Goal: Transaction & Acquisition: Book appointment/travel/reservation

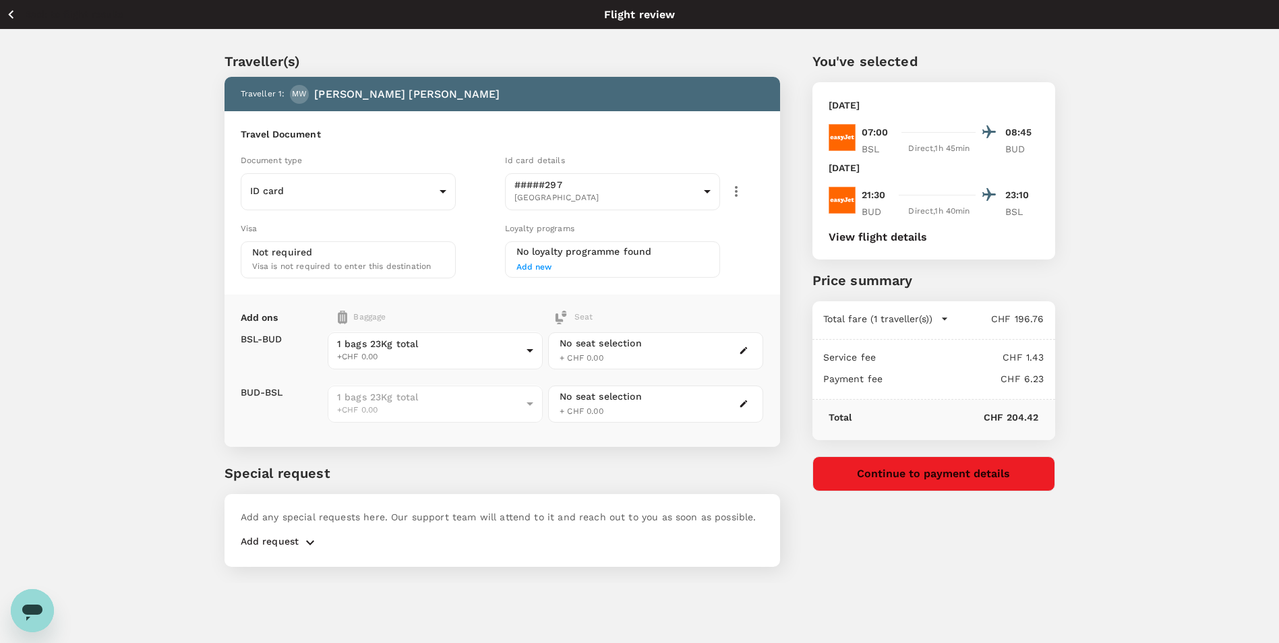
click at [13, 17] on icon "button" at bounding box center [11, 14] width 17 height 17
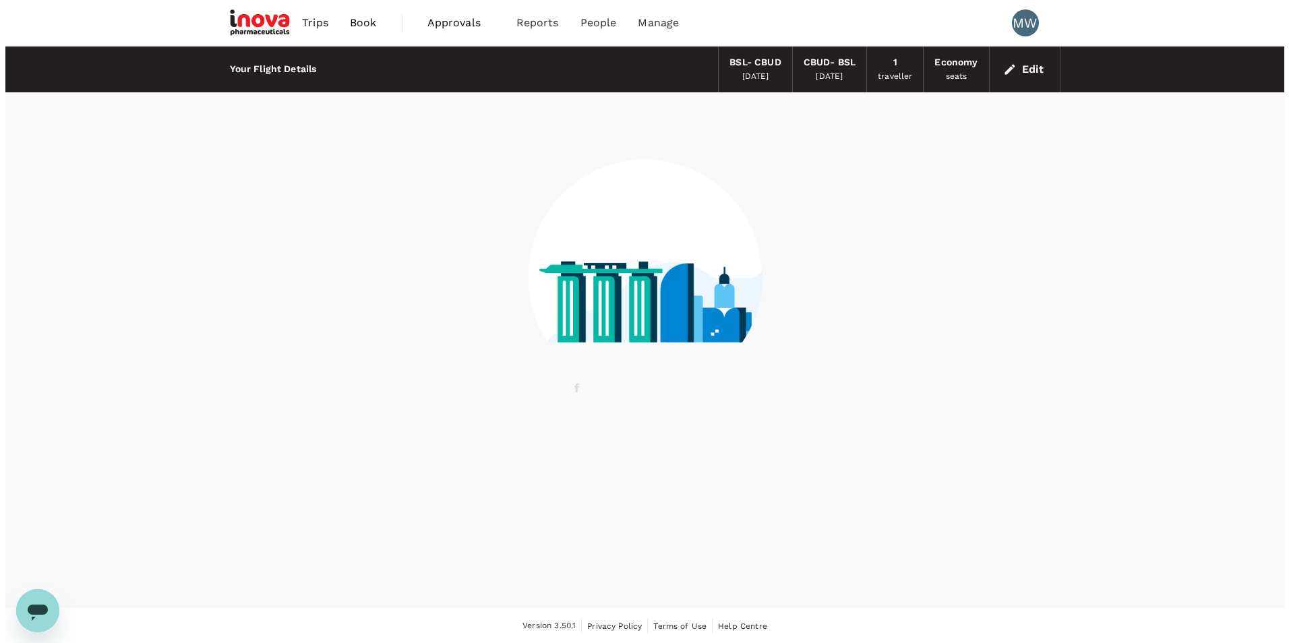
scroll to position [1, 0]
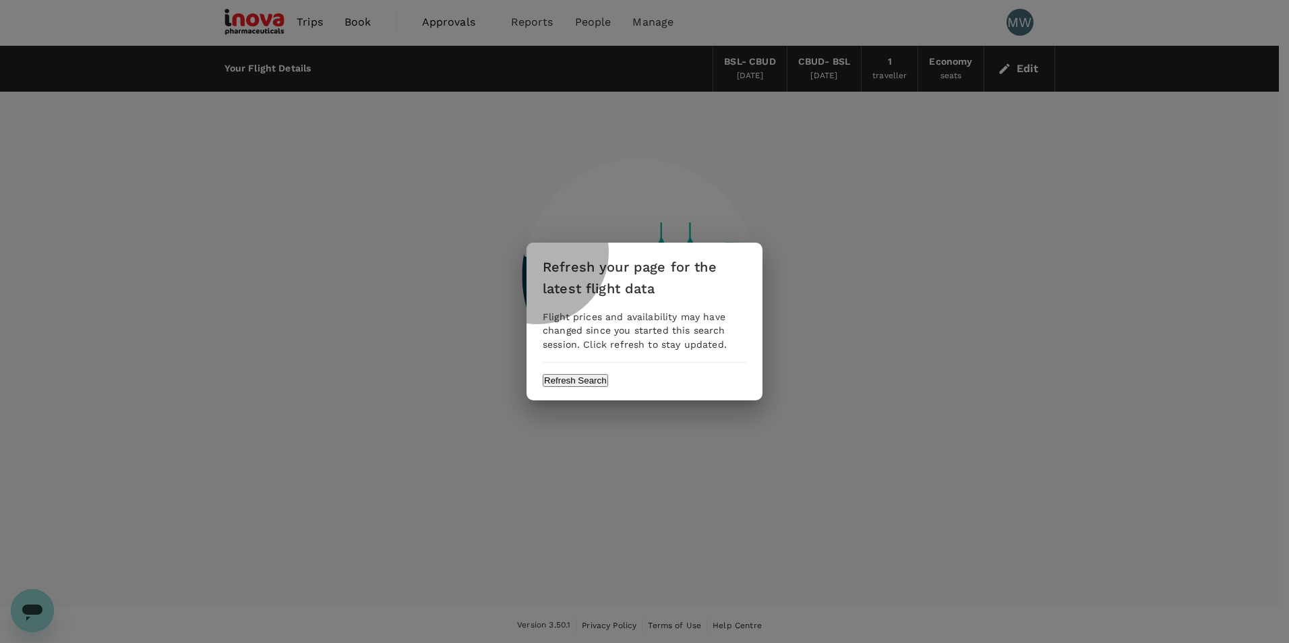
click at [608, 385] on button "Refresh Search" at bounding box center [575, 380] width 65 height 13
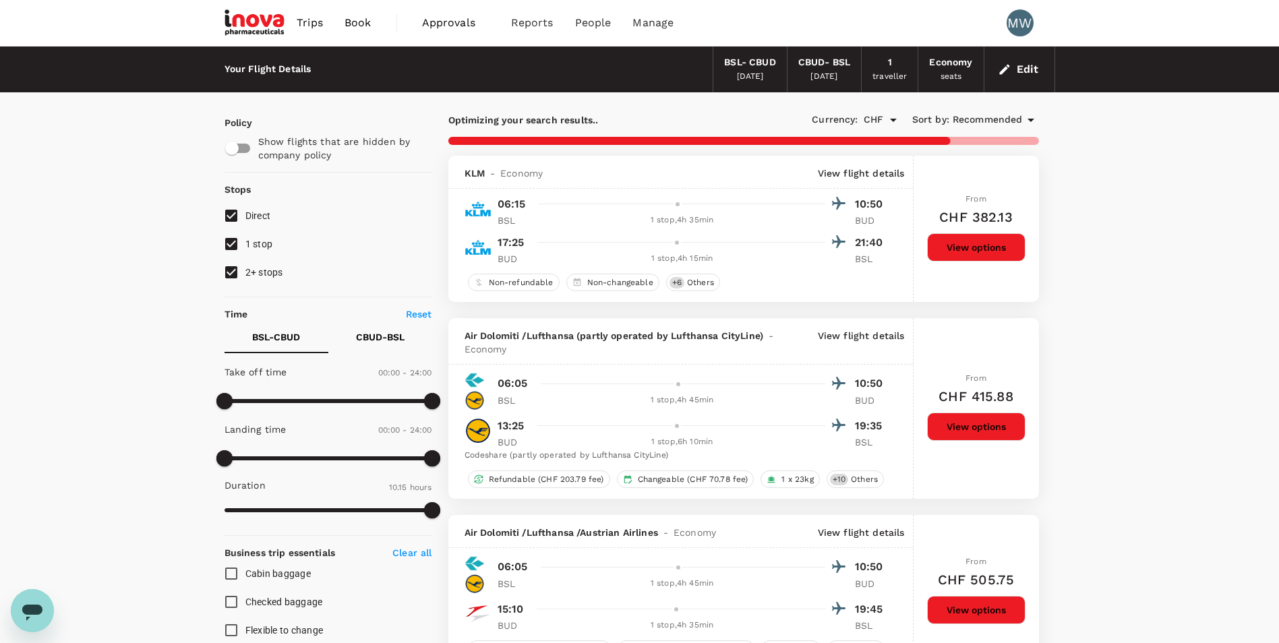
type input "615"
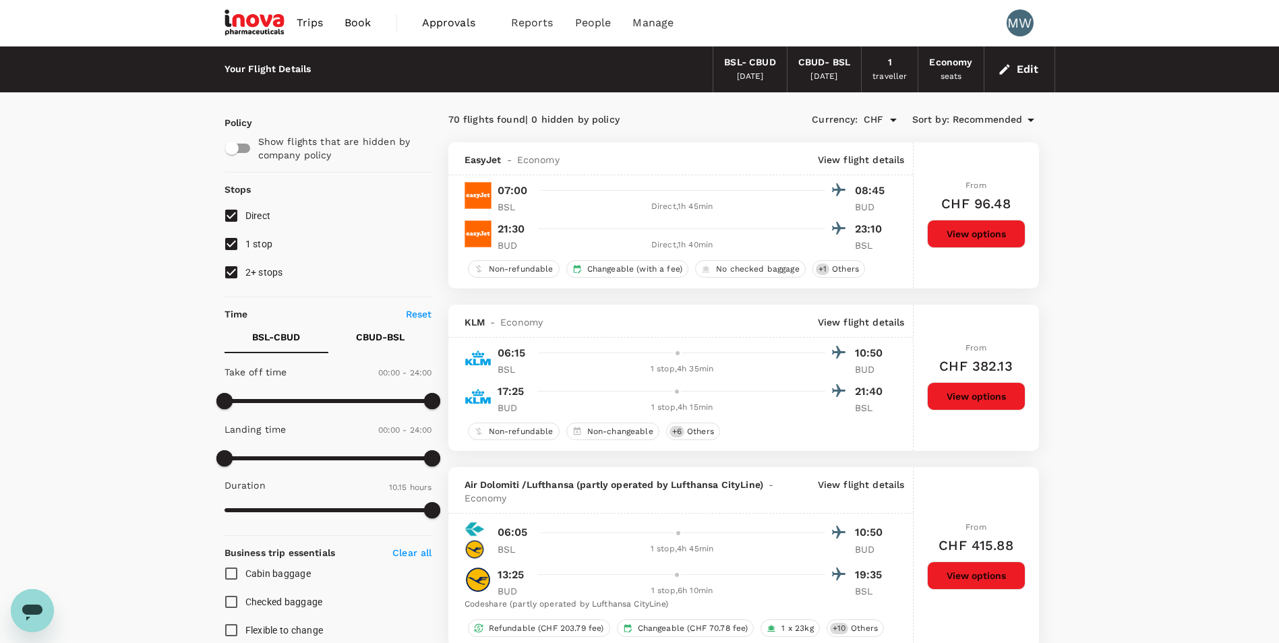
click at [1010, 69] on icon "button" at bounding box center [1004, 69] width 13 height 13
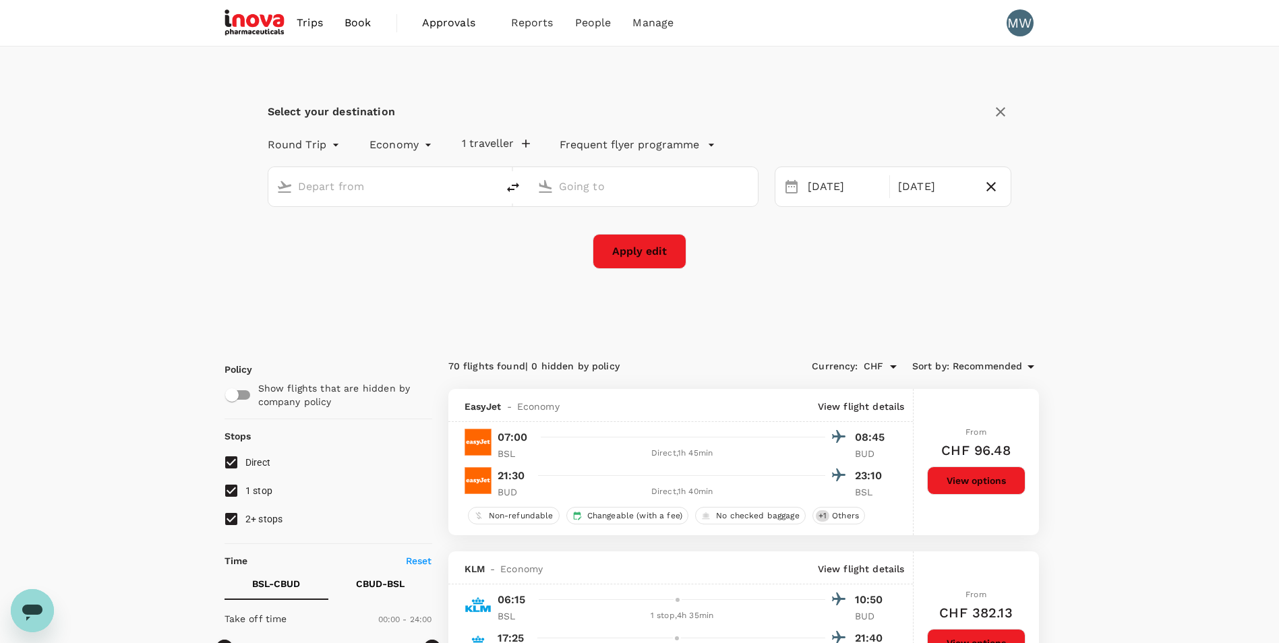
type input "Basel-[GEOGRAPHIC_DATA]-[GEOGRAPHIC_DATA] (BSL)"
type input "[GEOGRAPHIC_DATA], [GEOGRAPHIC_DATA] (any)"
click at [904, 192] on div "[DATE]" at bounding box center [935, 187] width 84 height 26
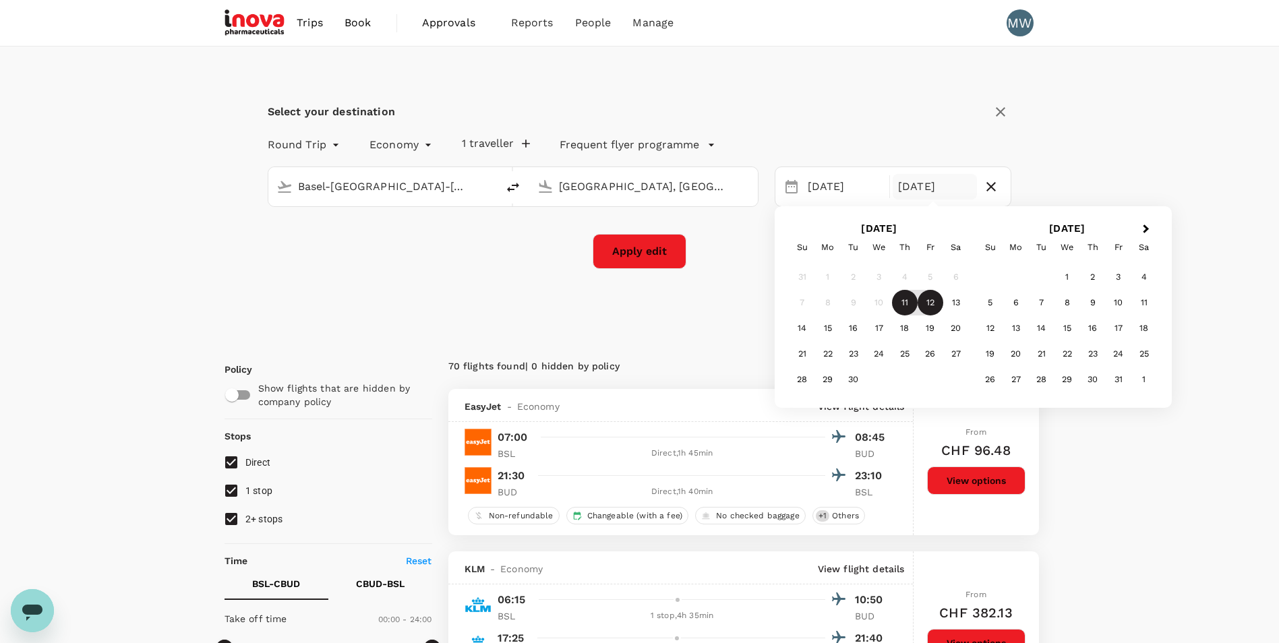
click at [926, 297] on div "12" at bounding box center [931, 303] width 26 height 26
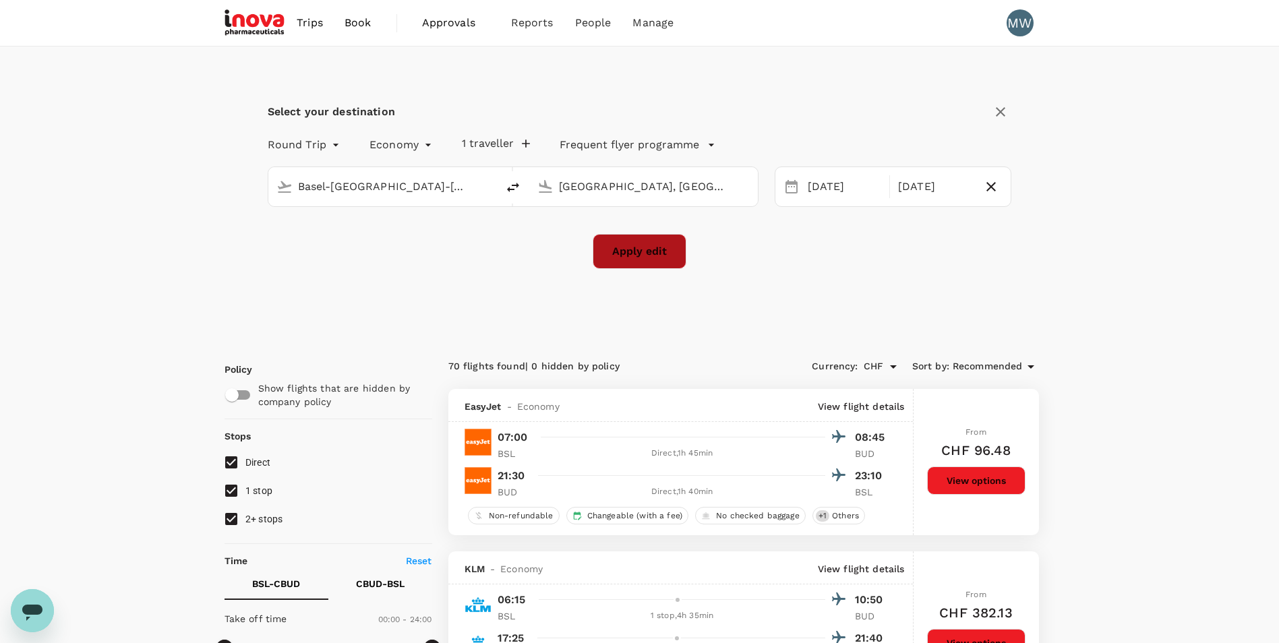
click at [651, 250] on button "Apply edit" at bounding box center [640, 251] width 94 height 35
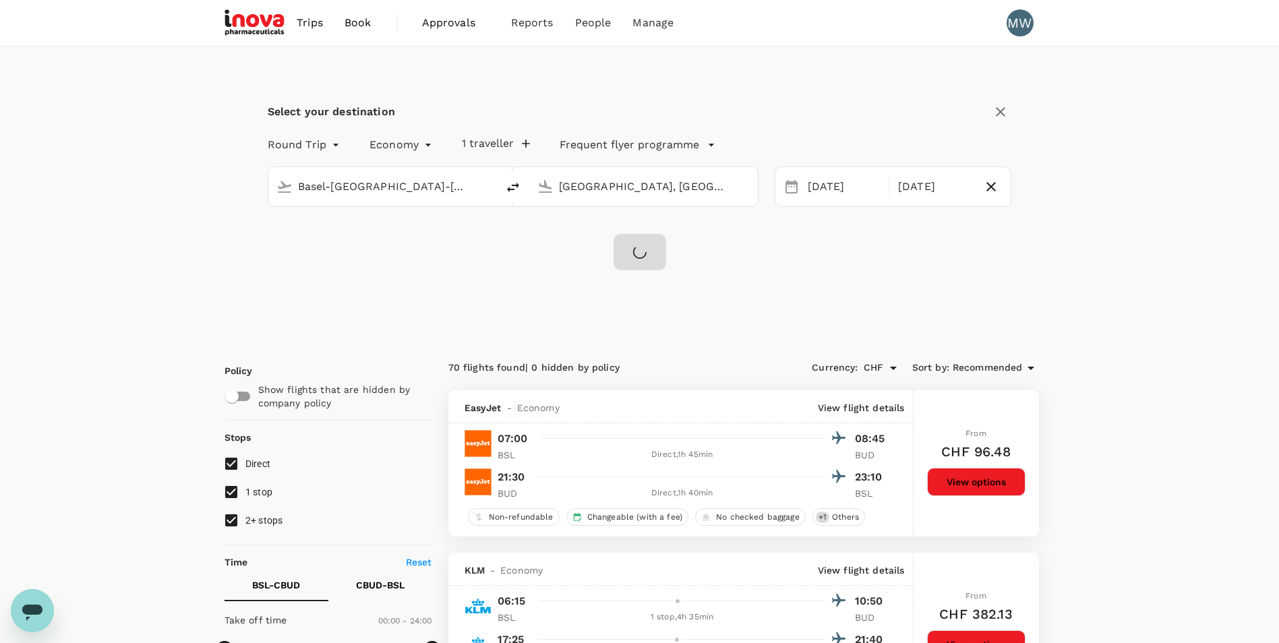
checkbox input "false"
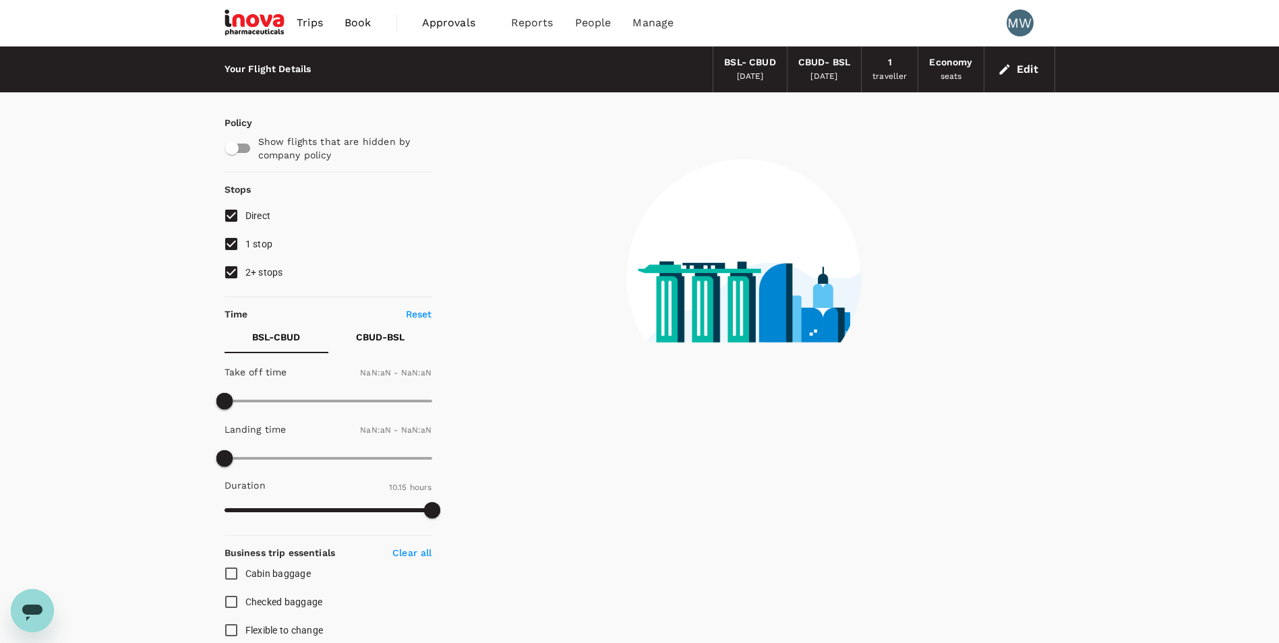
type input "1440"
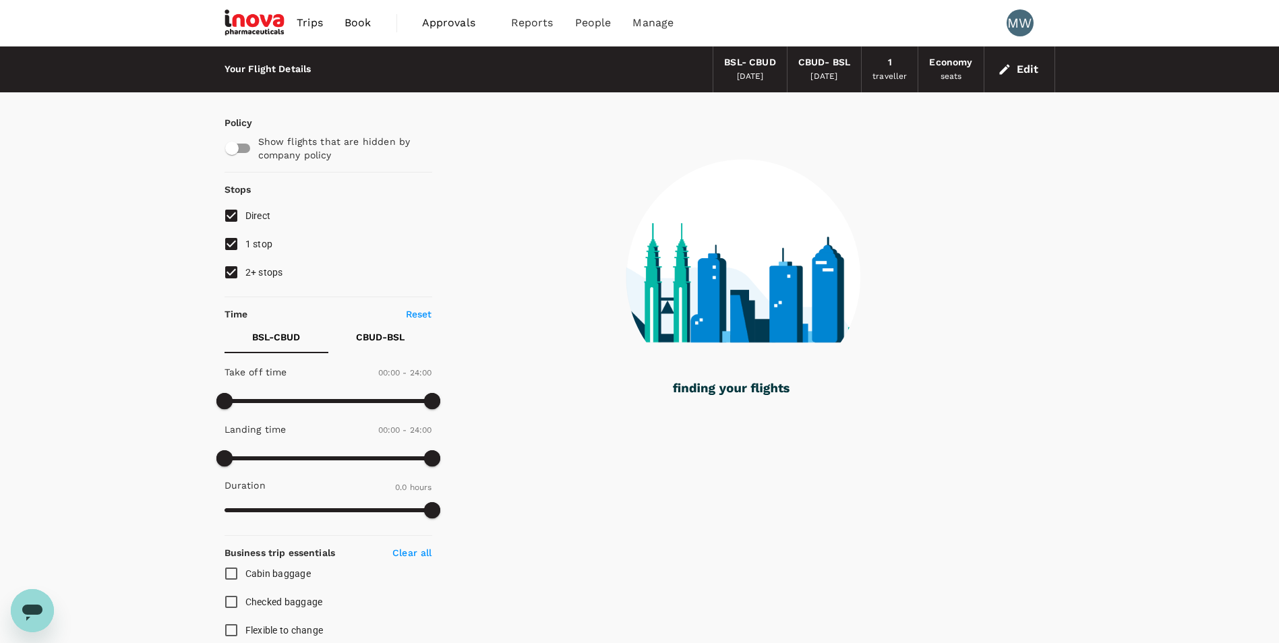
type input "1155"
checkbox input "true"
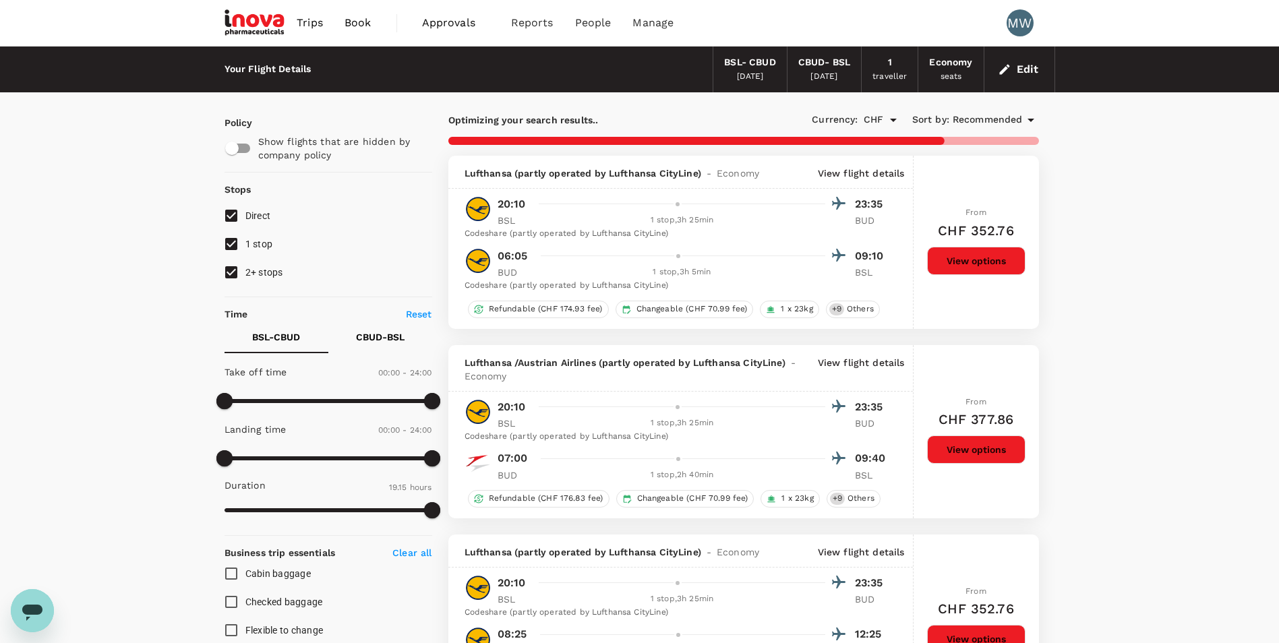
click at [1016, 74] on button "Edit" at bounding box center [1019, 70] width 49 height 22
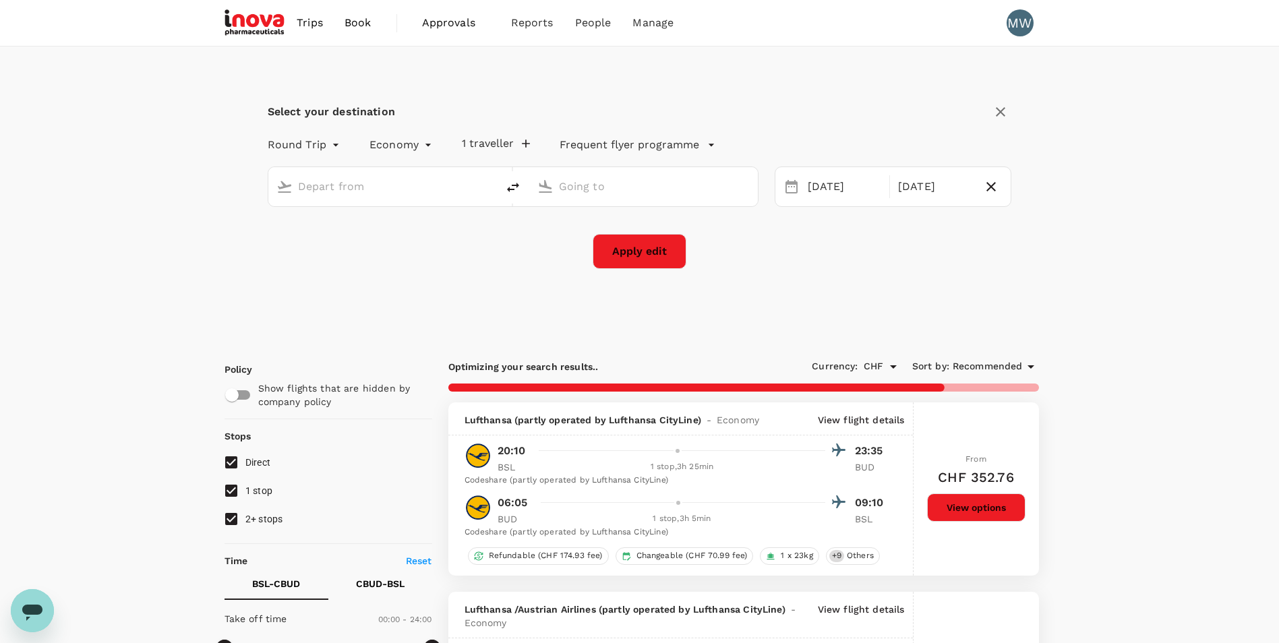
type input "Basel-[GEOGRAPHIC_DATA]-[GEOGRAPHIC_DATA] (BSL)"
type input "[GEOGRAPHIC_DATA], [GEOGRAPHIC_DATA] (any)"
click at [371, 190] on input "Basel-[GEOGRAPHIC_DATA]-[GEOGRAPHIC_DATA] (BSL)" at bounding box center [383, 186] width 171 height 21
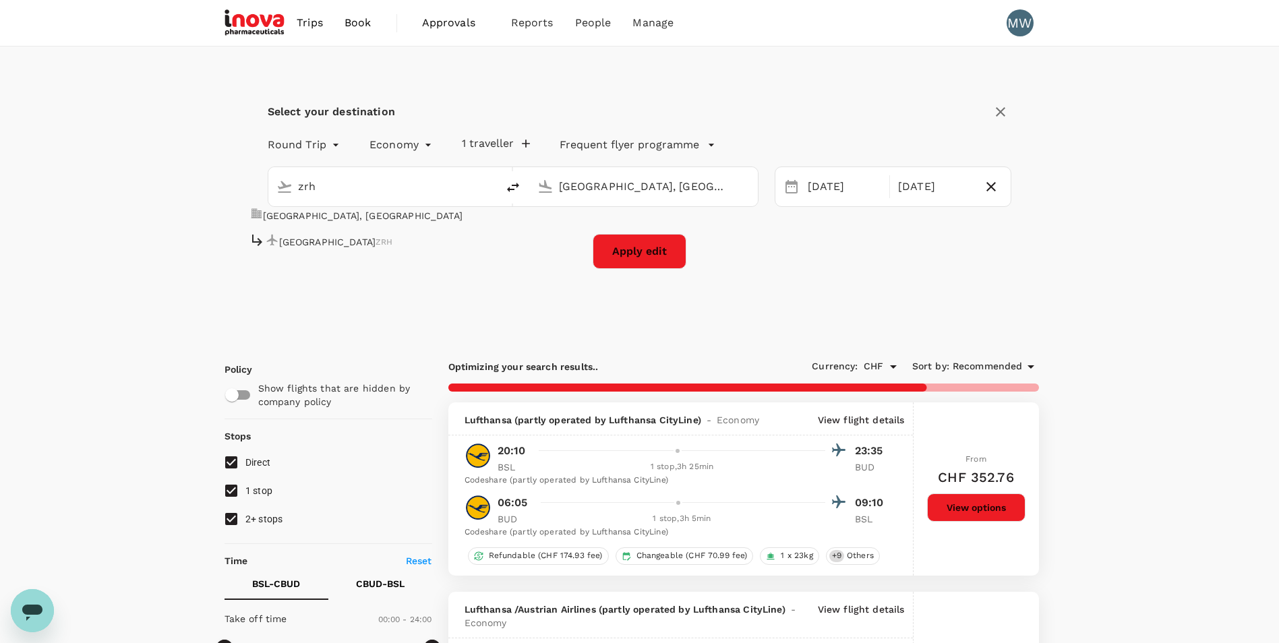
click at [376, 241] on p "[GEOGRAPHIC_DATA]" at bounding box center [327, 241] width 97 height 13
type input "Zurich (ZRH)"
click at [628, 257] on button "Apply edit" at bounding box center [640, 251] width 94 height 35
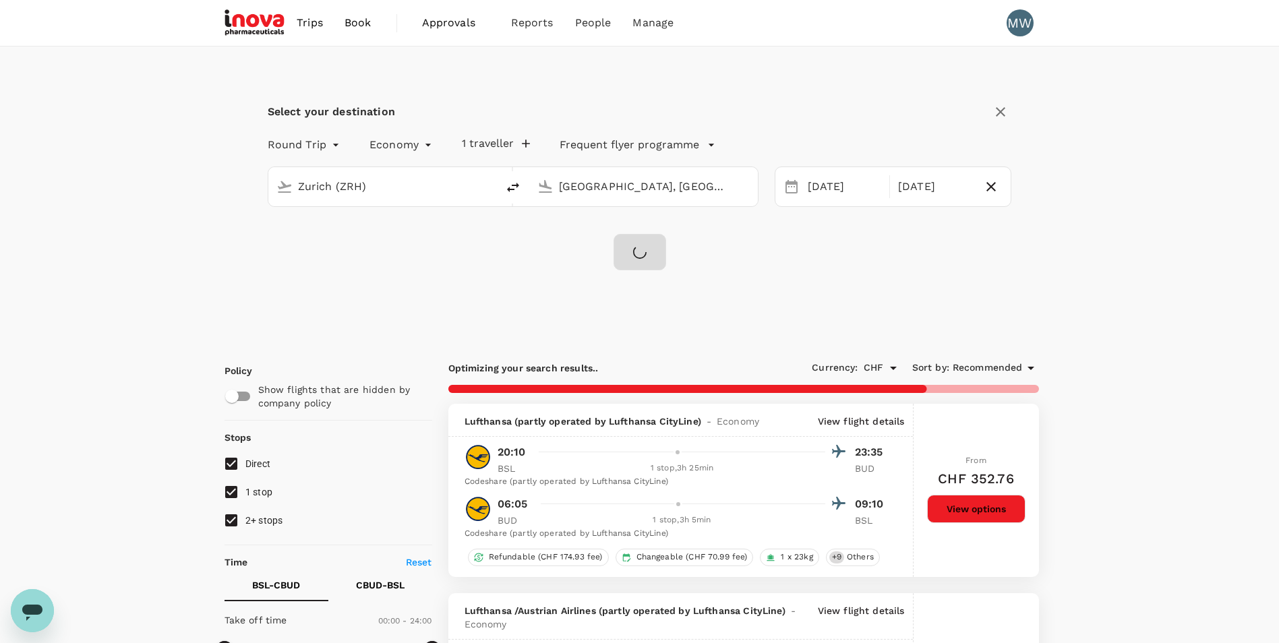
checkbox input "false"
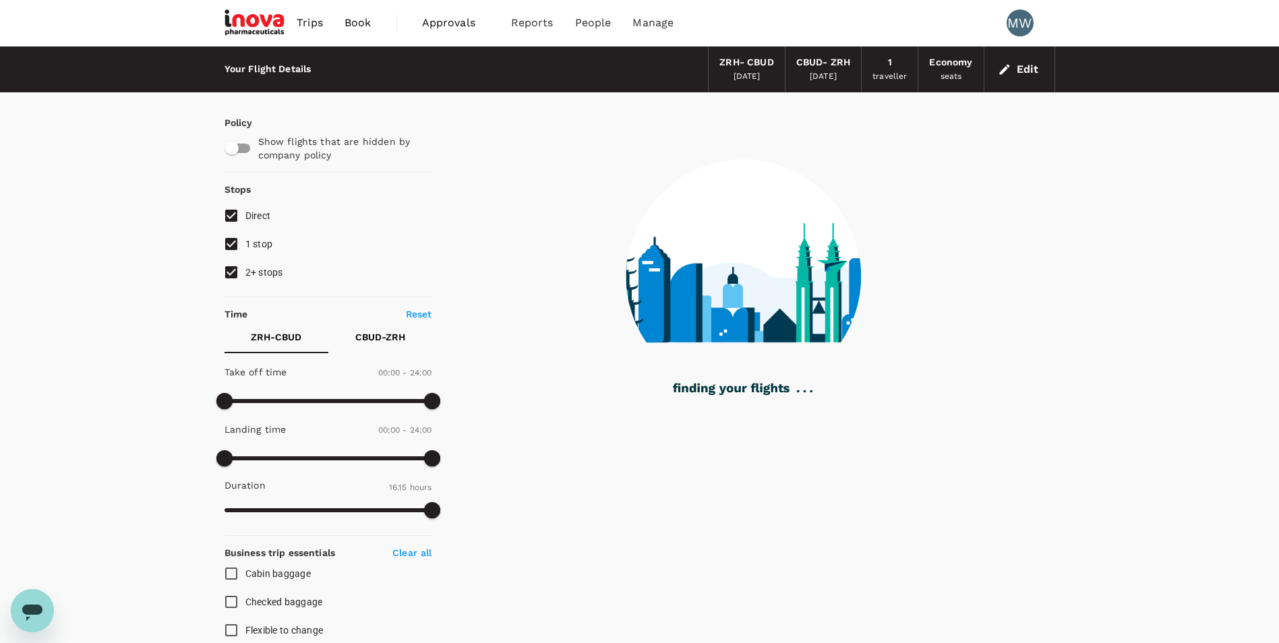
type input "975"
checkbox input "true"
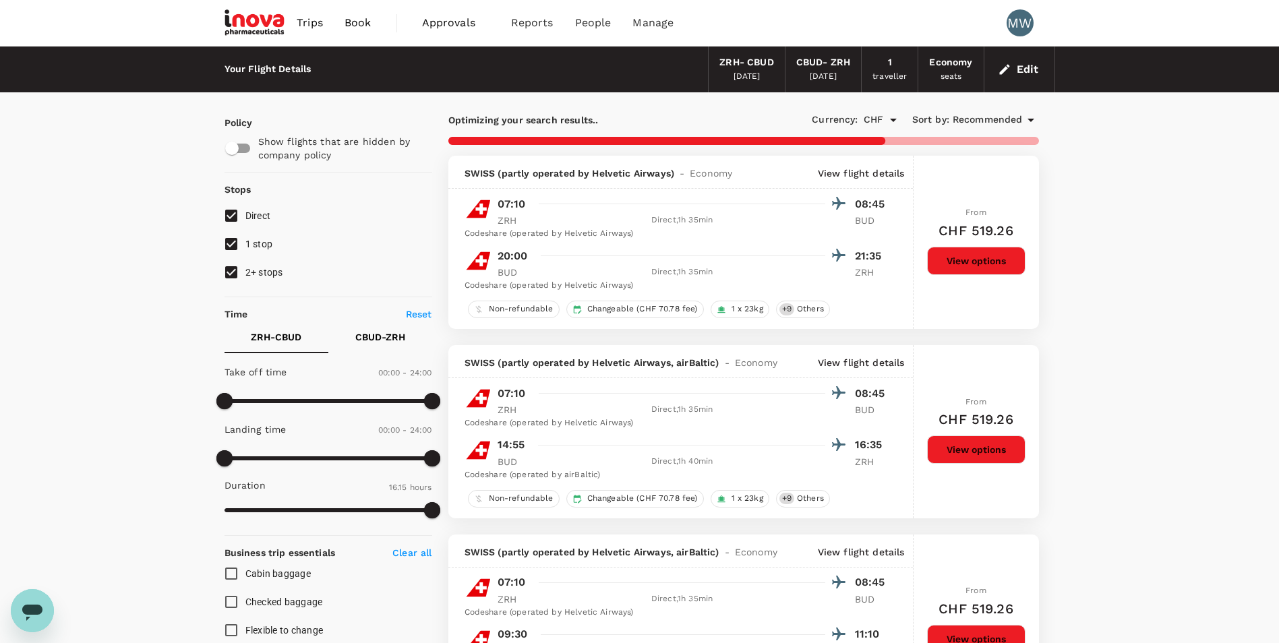
click at [1003, 66] on icon "button" at bounding box center [1004, 69] width 13 height 13
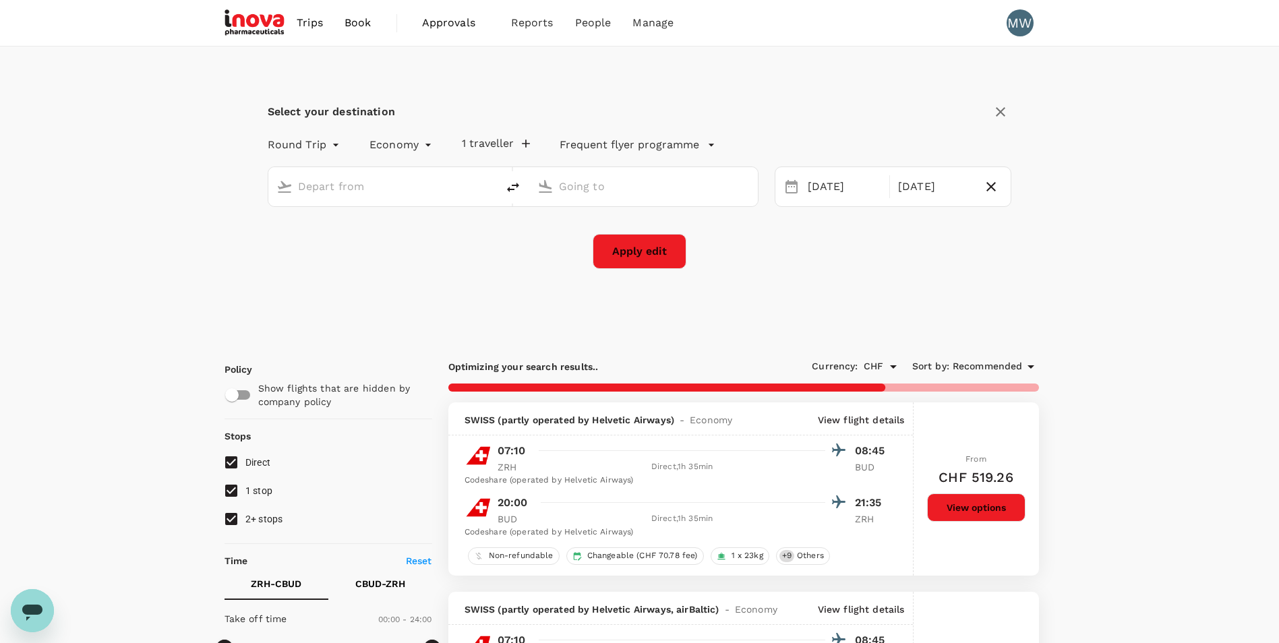
type input "Zurich (ZRH)"
type input "[GEOGRAPHIC_DATA], [GEOGRAPHIC_DATA] (any)"
click at [397, 185] on input "Zurich (ZRH)" at bounding box center [383, 186] width 171 height 21
click at [391, 184] on input "Zurich (ZRH)" at bounding box center [383, 186] width 171 height 21
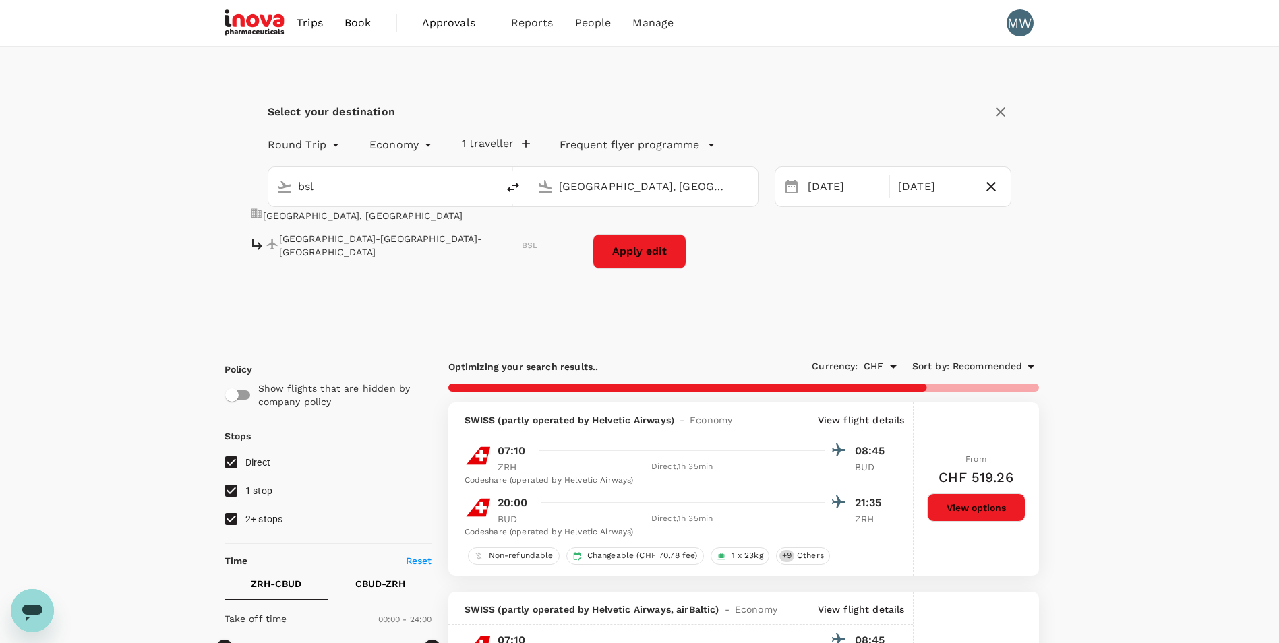
click at [413, 236] on p "[GEOGRAPHIC_DATA]-[GEOGRAPHIC_DATA]-[GEOGRAPHIC_DATA]" at bounding box center [400, 245] width 243 height 27
type input "Basel-[GEOGRAPHIC_DATA]-[GEOGRAPHIC_DATA] (BSL)"
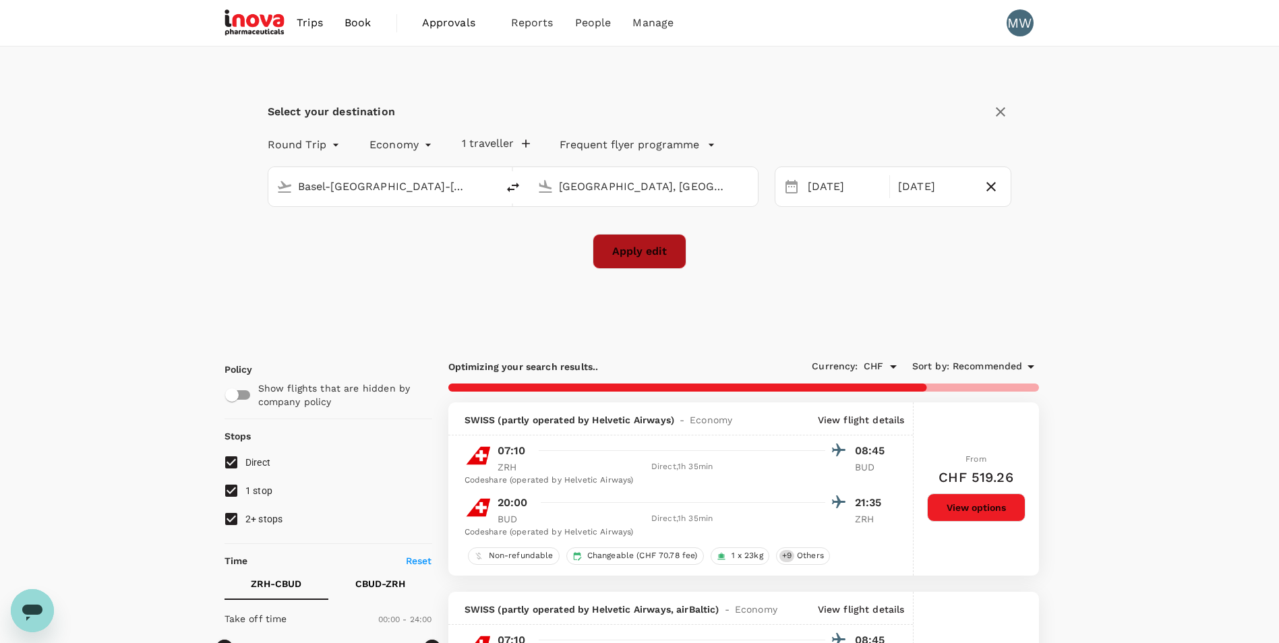
click at [625, 253] on button "Apply edit" at bounding box center [640, 251] width 94 height 35
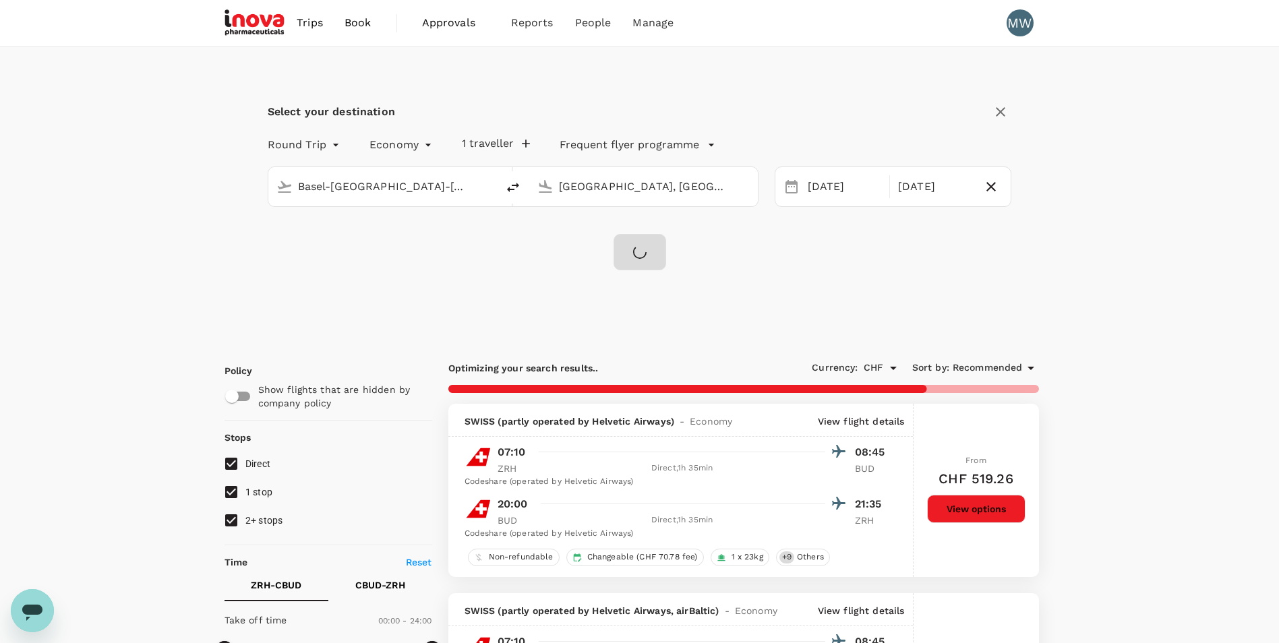
checkbox input "false"
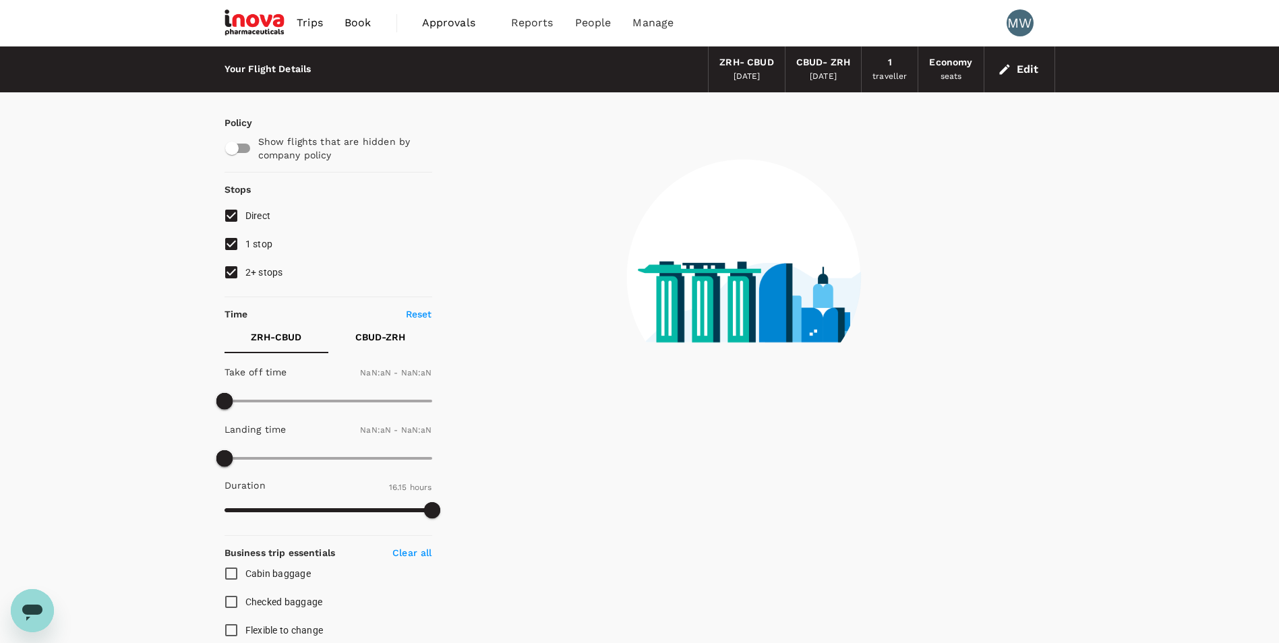
type input "1440"
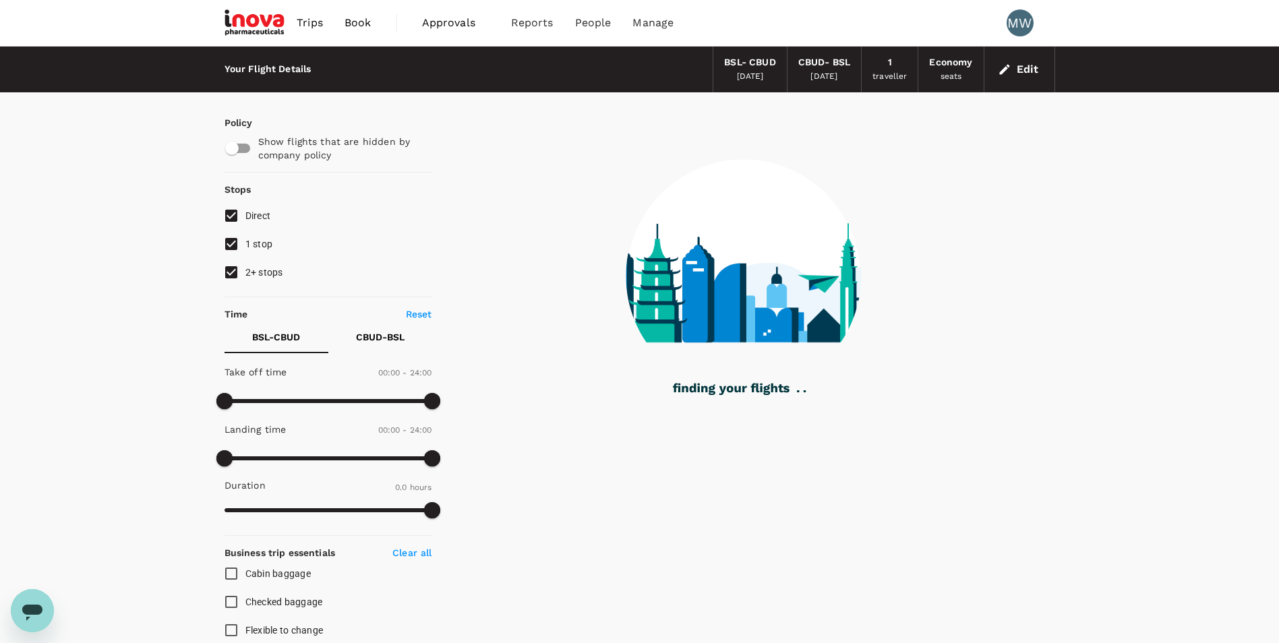
type input "505"
checkbox input "true"
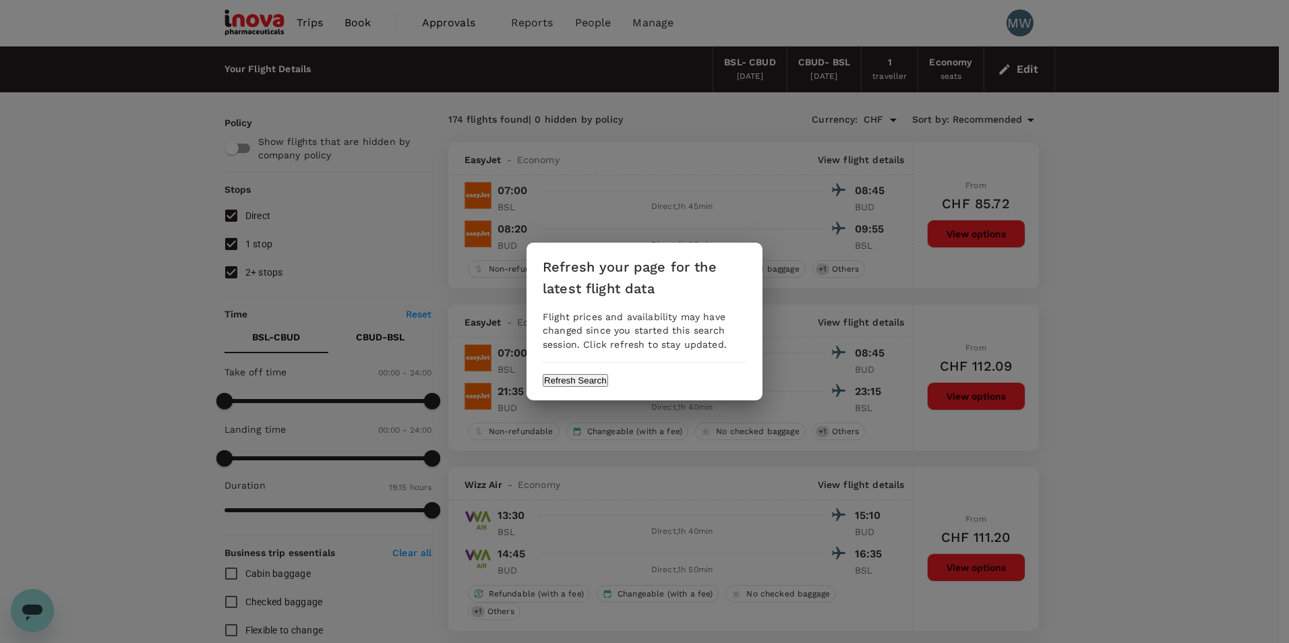
click at [608, 378] on button "Refresh Search" at bounding box center [575, 380] width 65 height 13
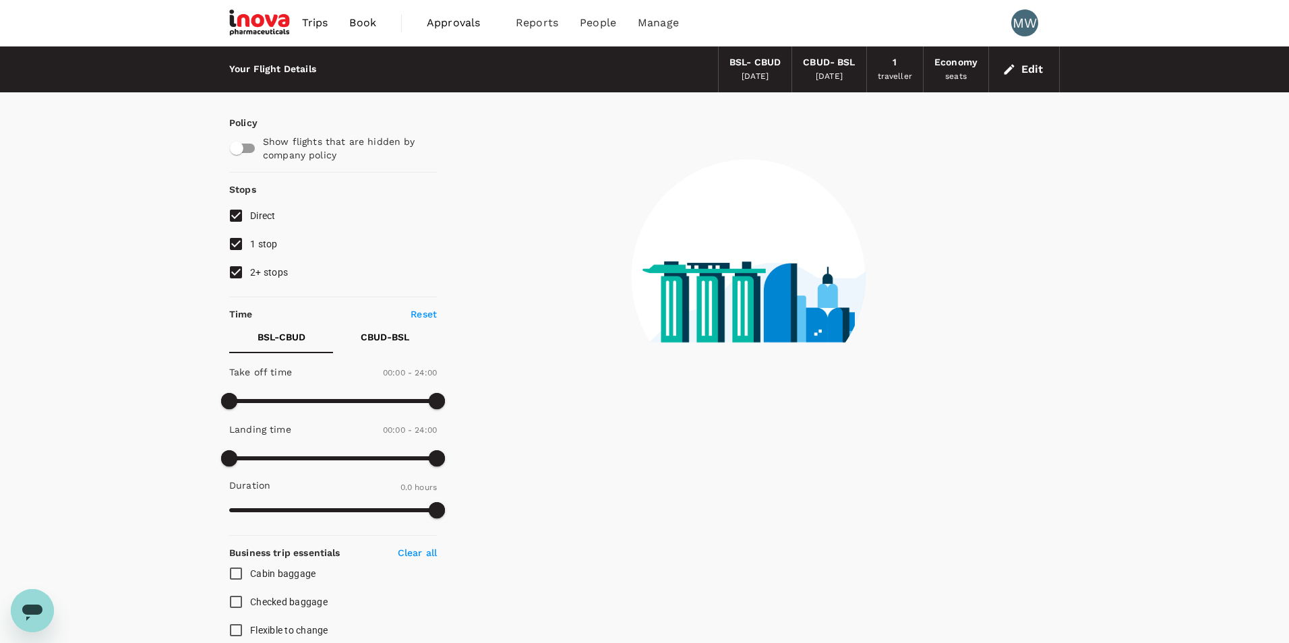
type input "850"
